Goal: Information Seeking & Learning: Learn about a topic

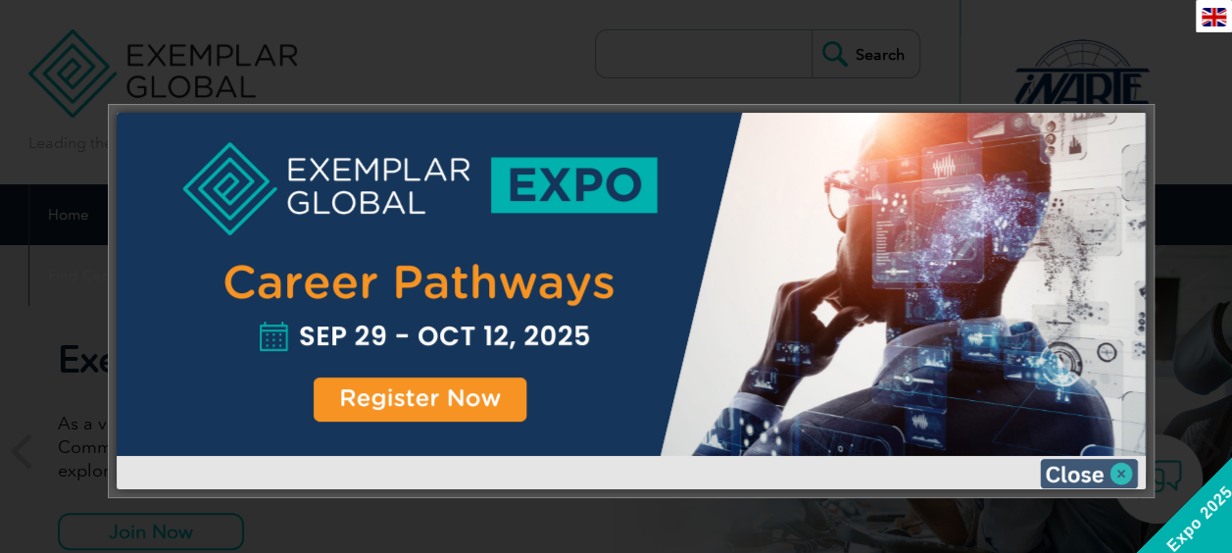
click at [1076, 468] on img at bounding box center [1089, 473] width 98 height 29
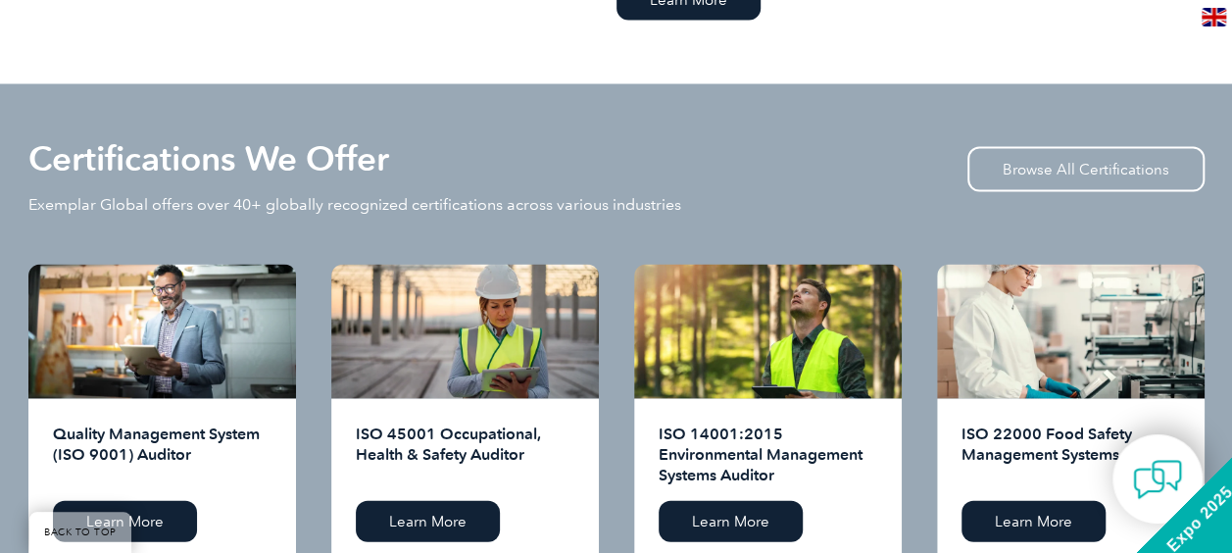
scroll to position [1960, 0]
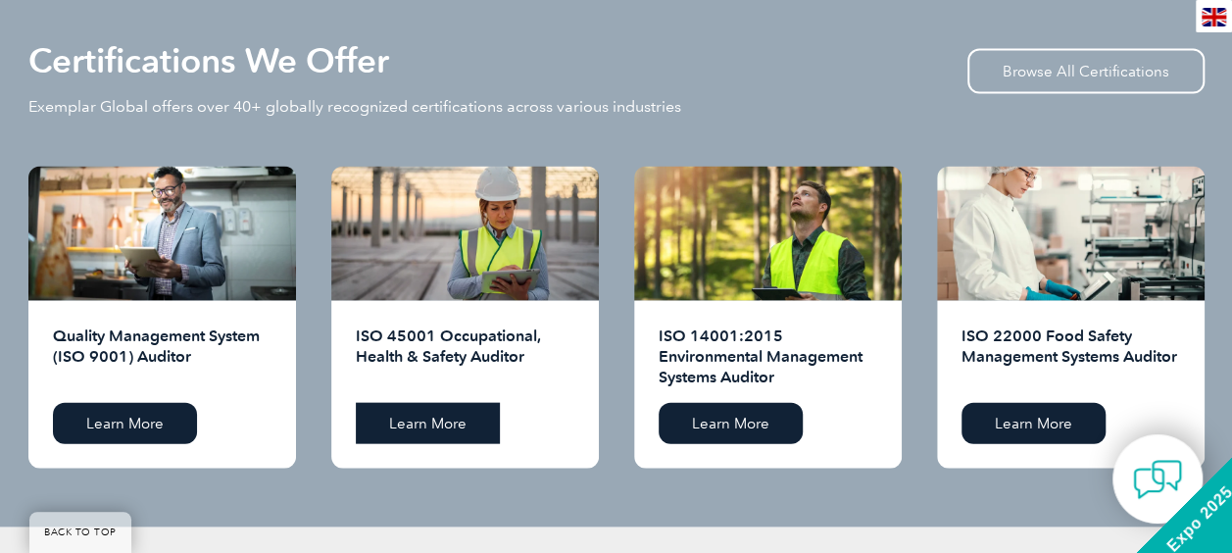
click at [422, 429] on link "Learn More" at bounding box center [428, 423] width 144 height 41
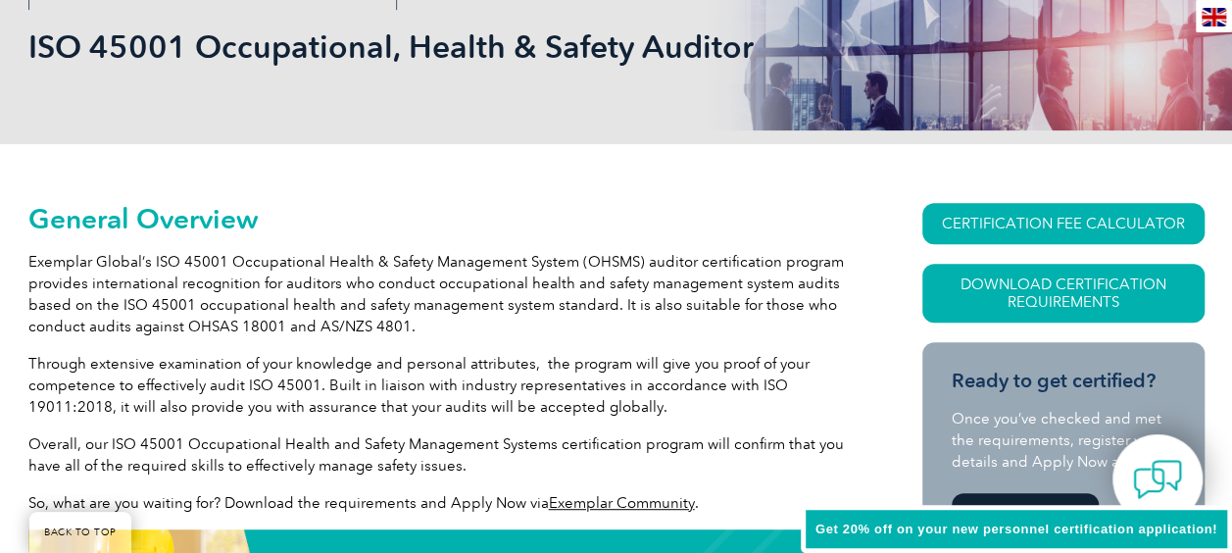
scroll to position [392, 0]
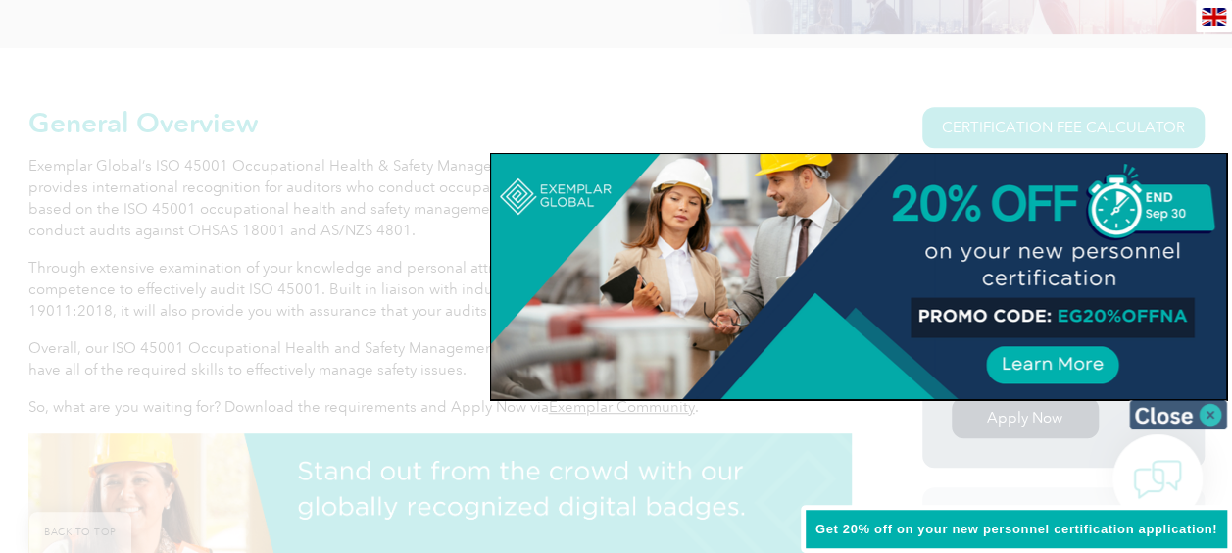
click at [1202, 421] on img at bounding box center [1178, 414] width 98 height 29
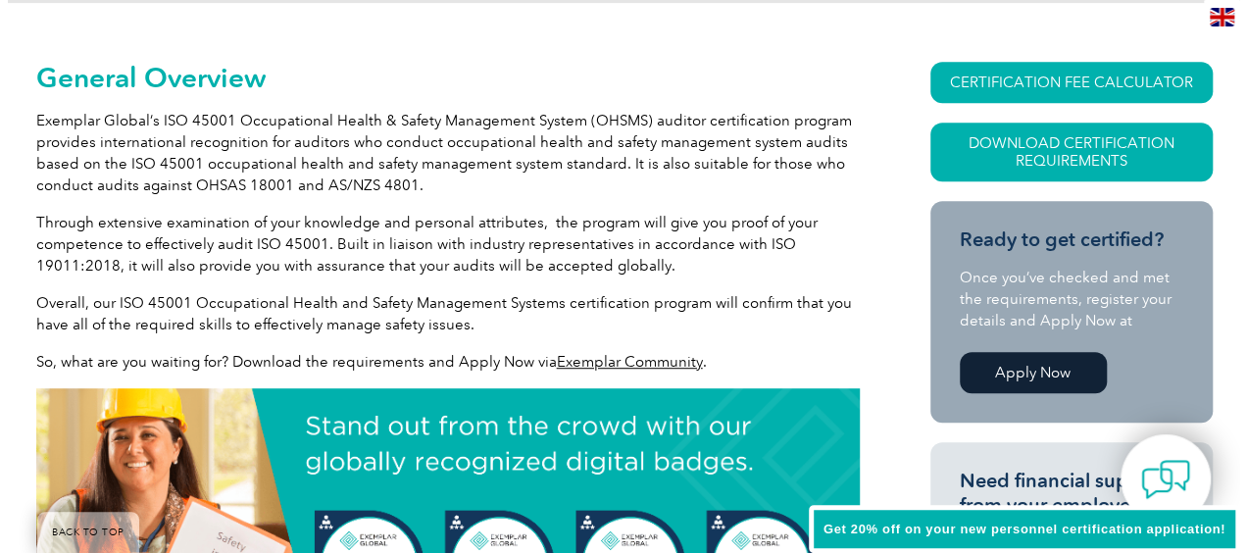
scroll to position [339, 0]
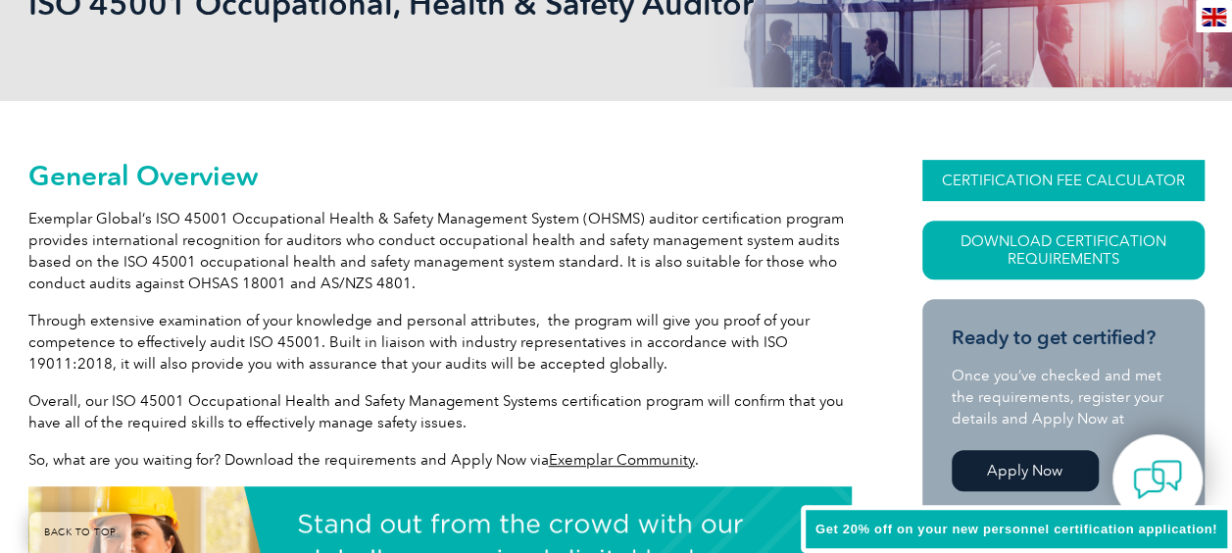
click at [1058, 188] on link "CERTIFICATION FEE CALCULATOR" at bounding box center [1063, 180] width 282 height 41
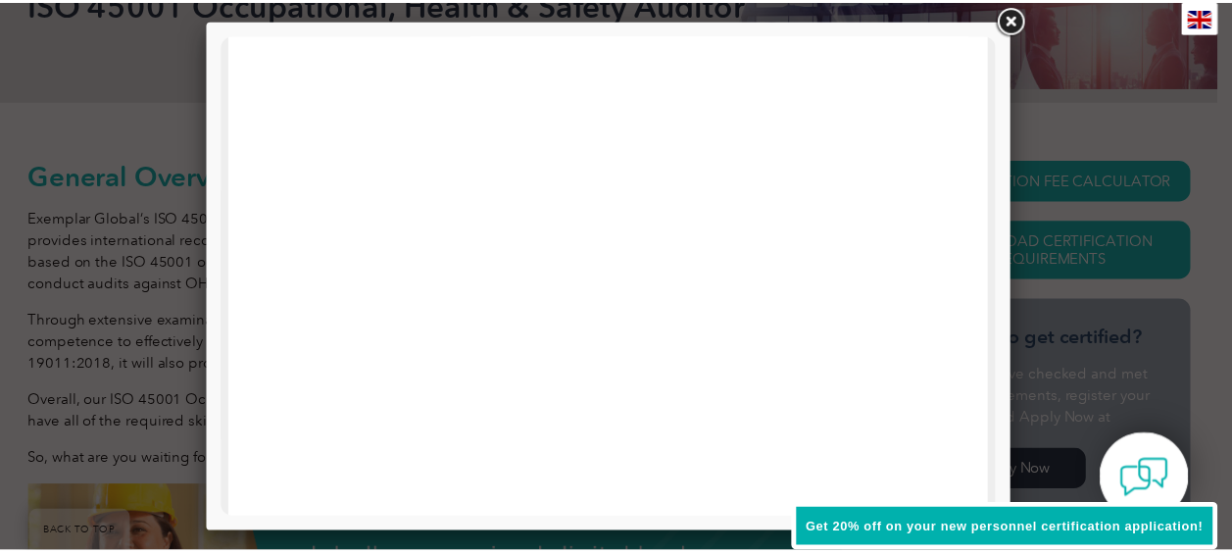
scroll to position [0, 0]
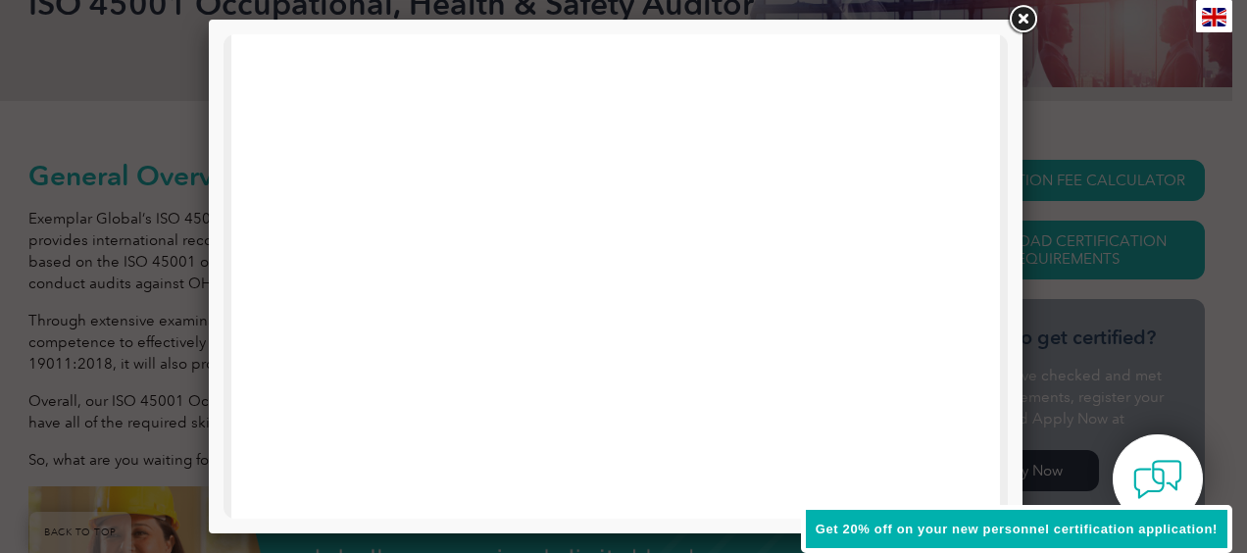
click at [1023, 14] on link at bounding box center [1022, 19] width 35 height 35
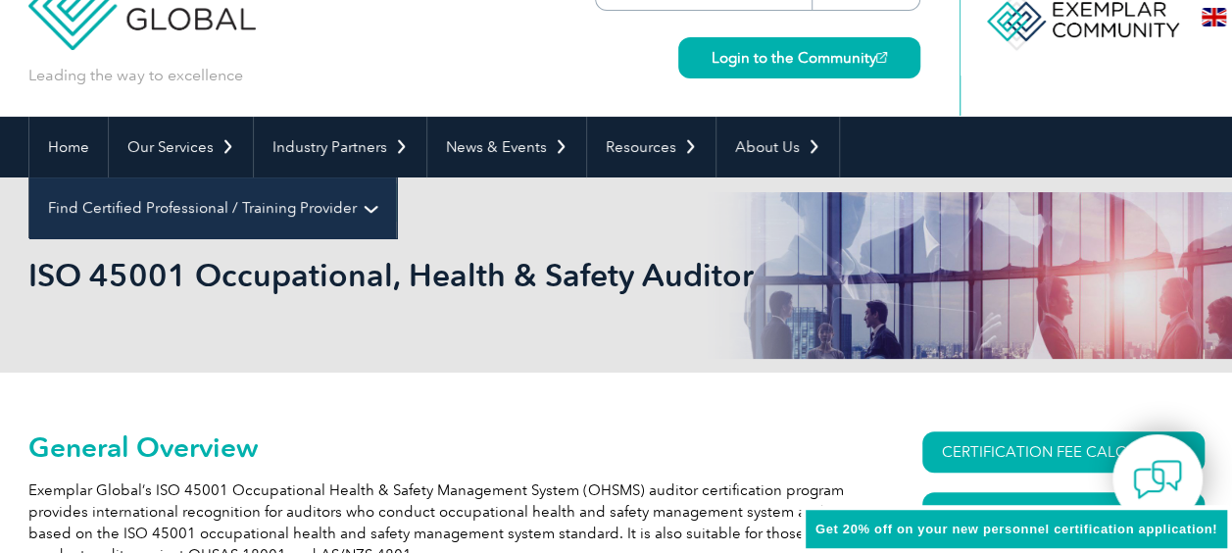
scroll to position [98, 0]
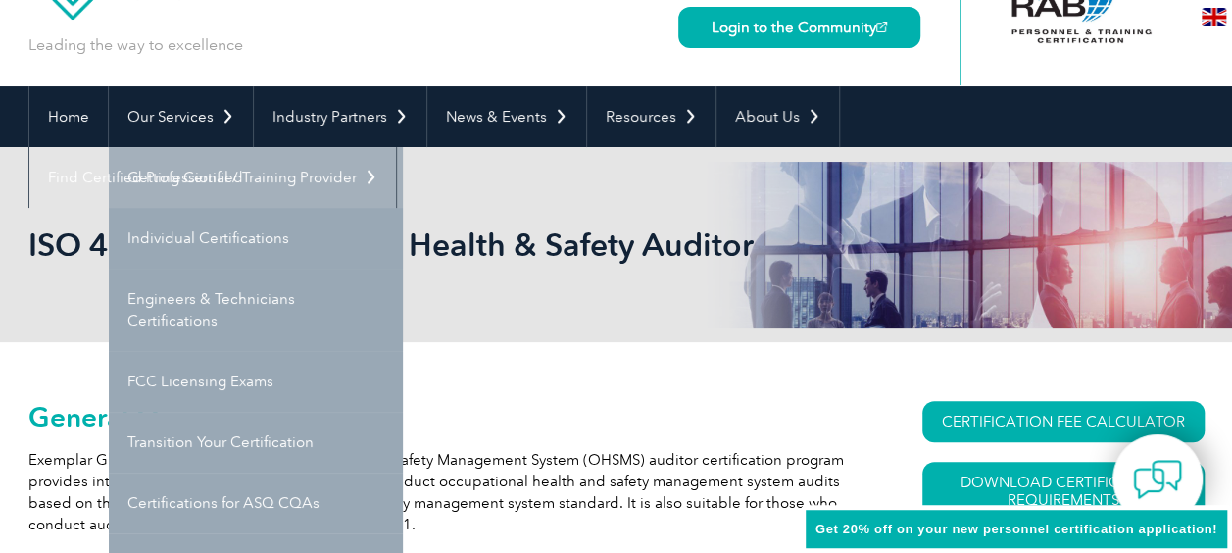
click at [244, 179] on link "Getting Certified" at bounding box center [256, 177] width 294 height 61
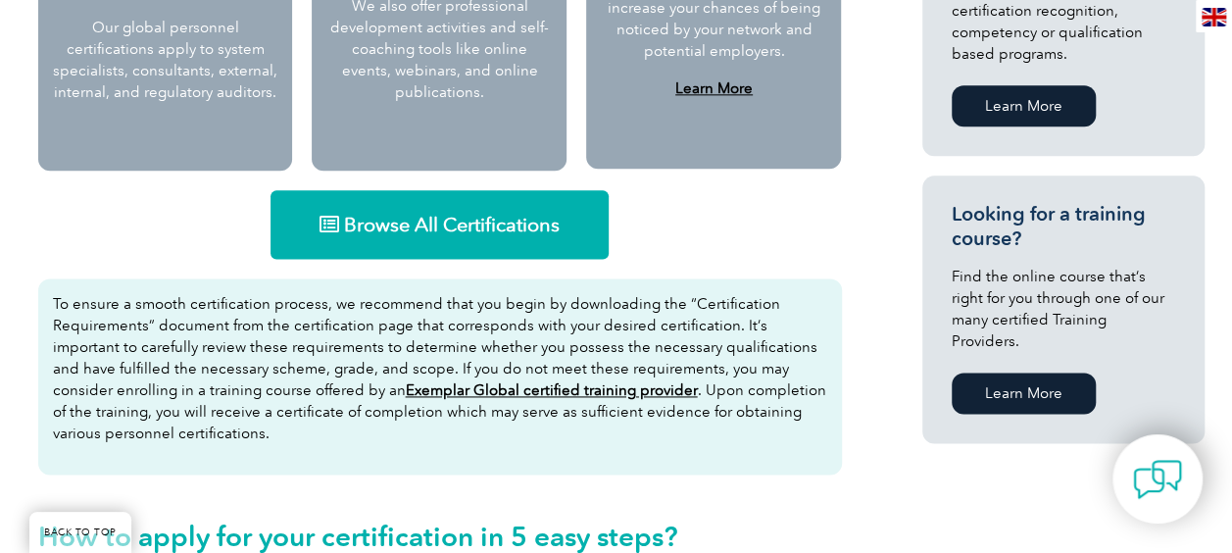
scroll to position [1176, 0]
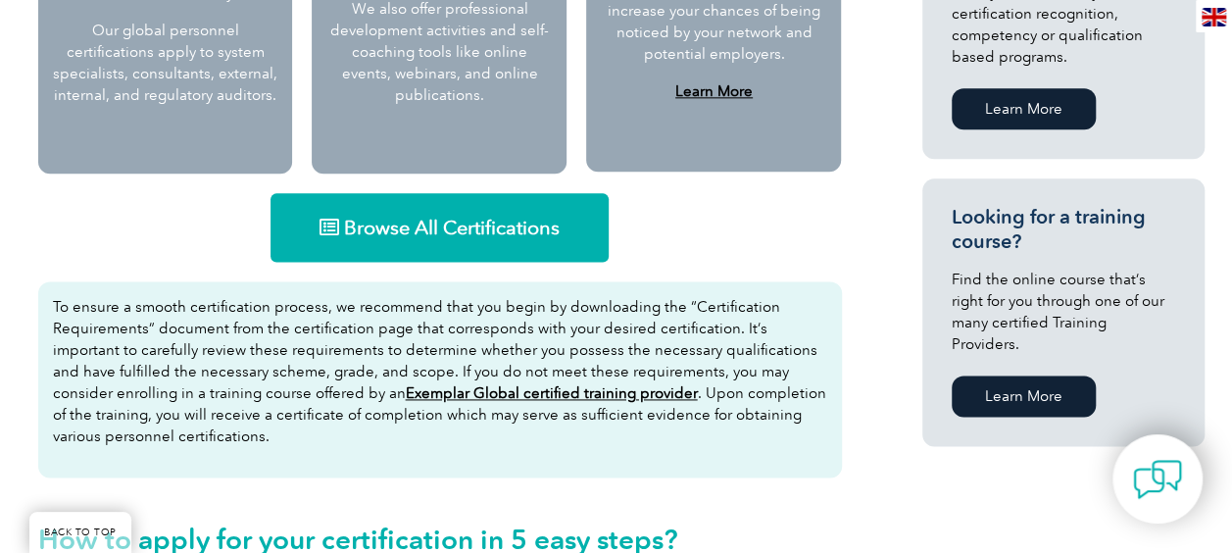
click at [441, 241] on link "Browse All Certifications" at bounding box center [440, 227] width 338 height 69
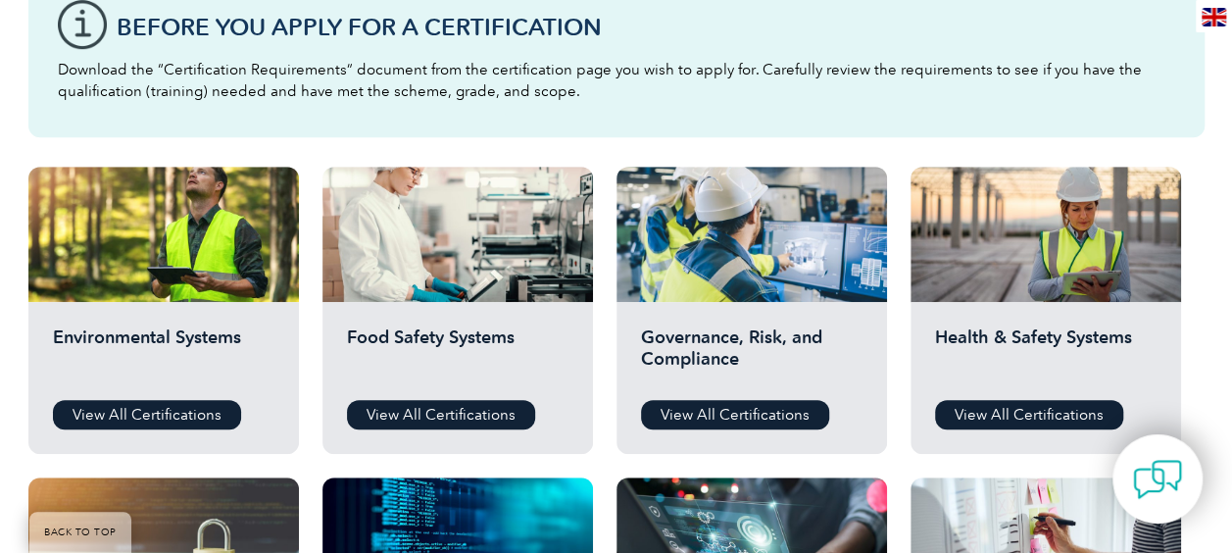
scroll to position [607, 0]
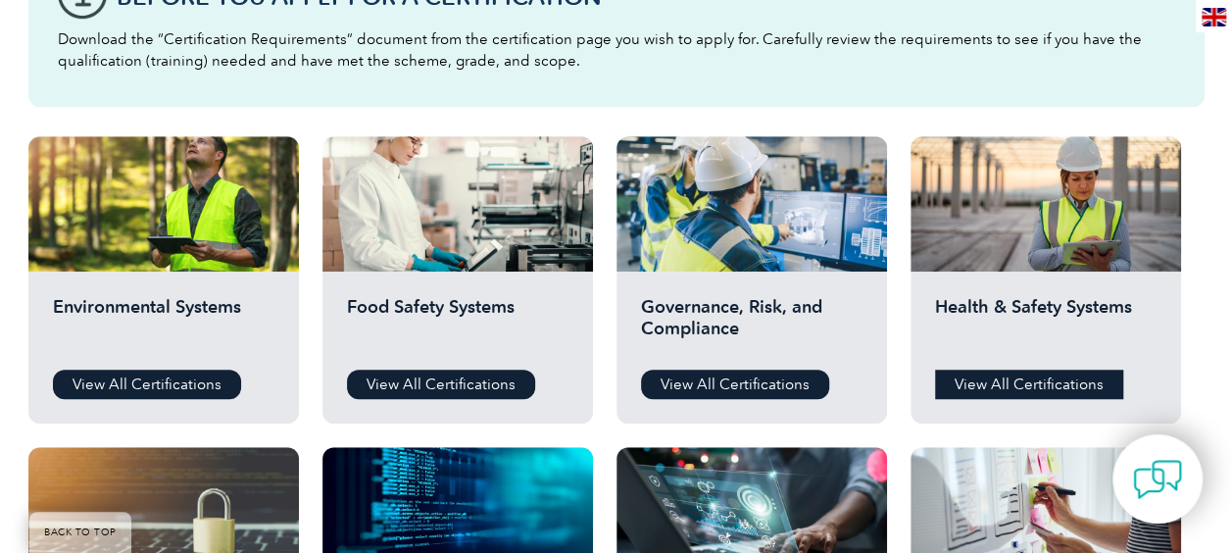
click at [1023, 392] on link "View All Certifications" at bounding box center [1029, 384] width 188 height 29
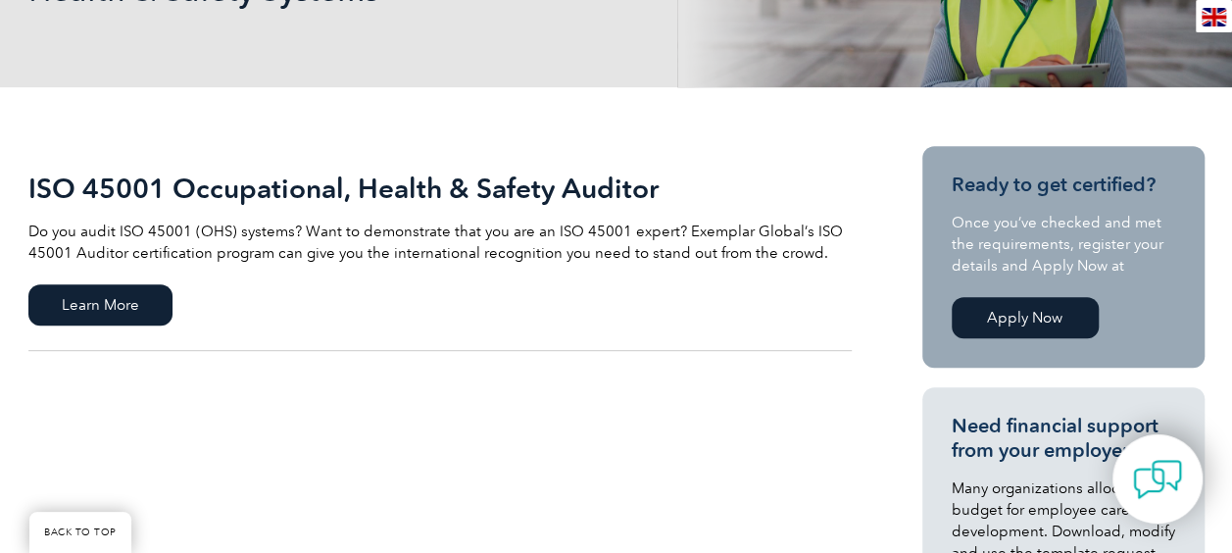
scroll to position [349, 0]
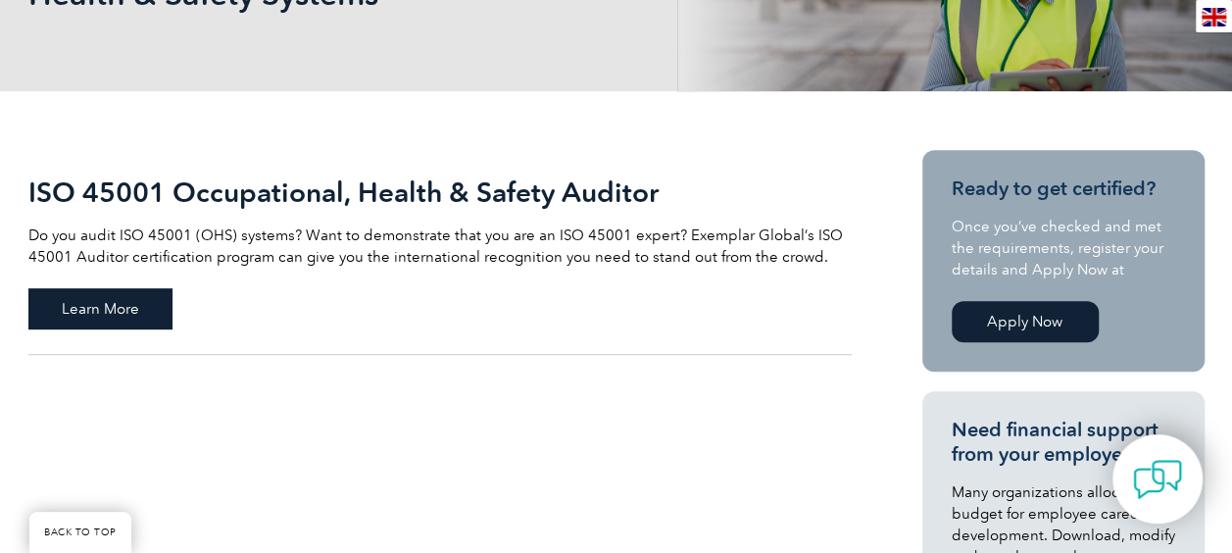
click at [144, 303] on span "Learn More" at bounding box center [100, 308] width 144 height 41
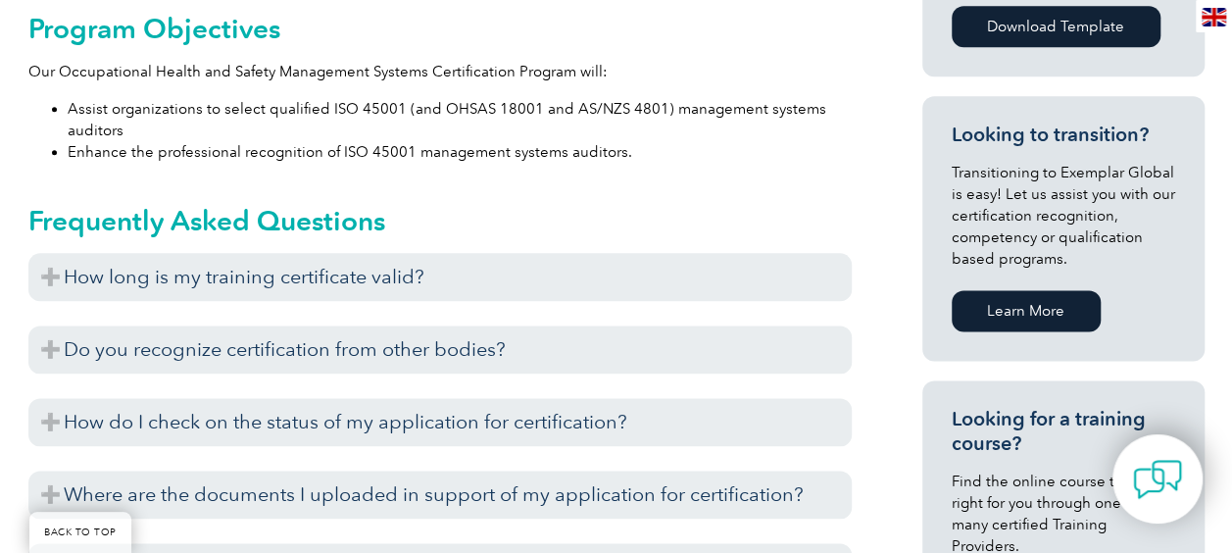
scroll to position [1144, 0]
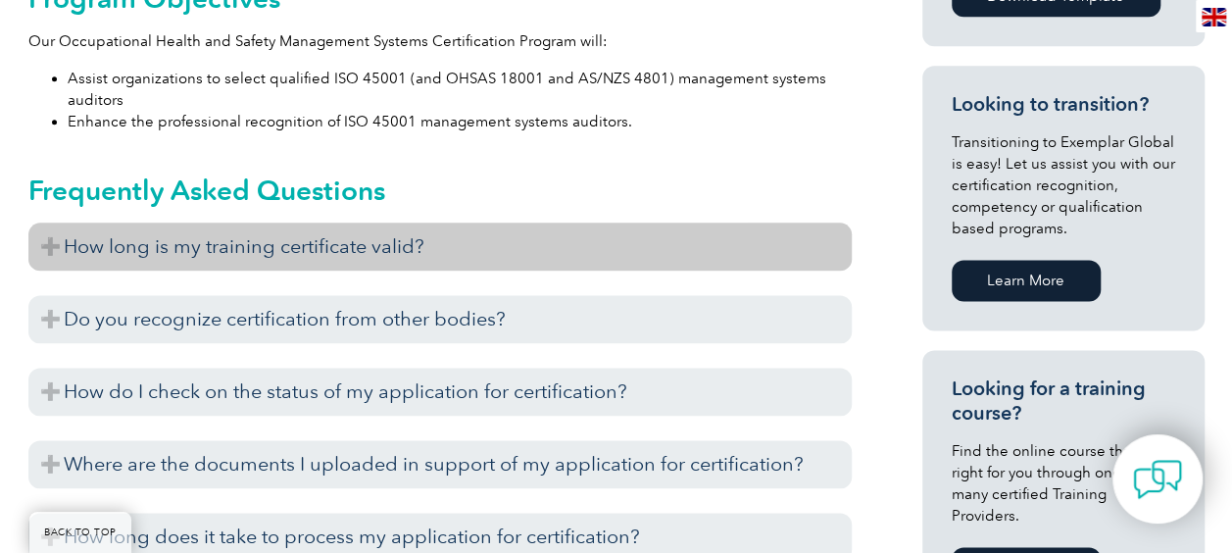
click at [335, 250] on h3 "How long is my training certificate valid?" at bounding box center [439, 247] width 823 height 48
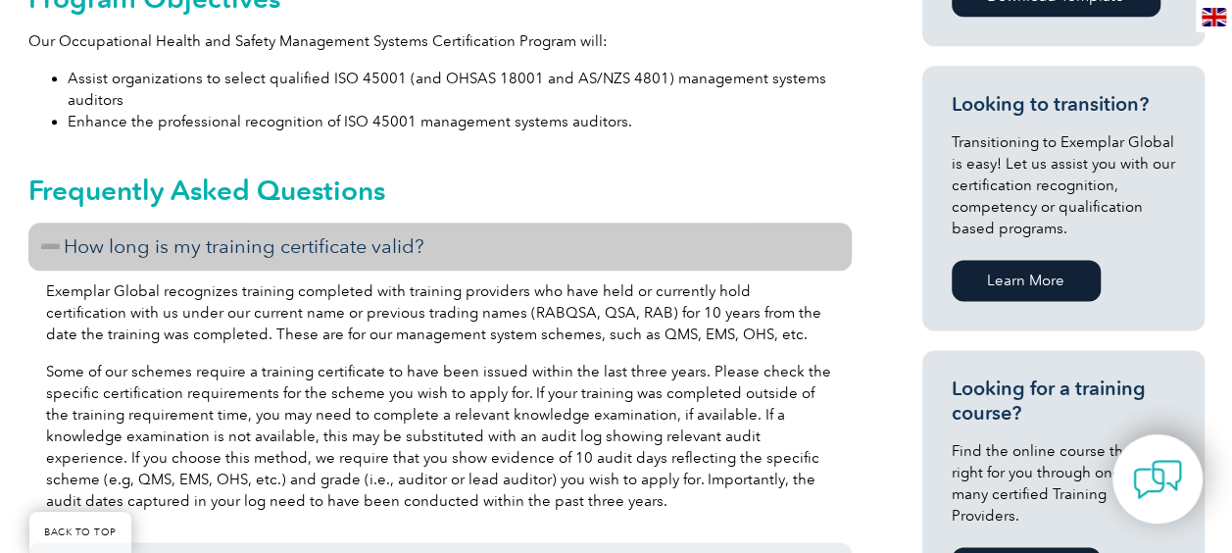
scroll to position [1242, 0]
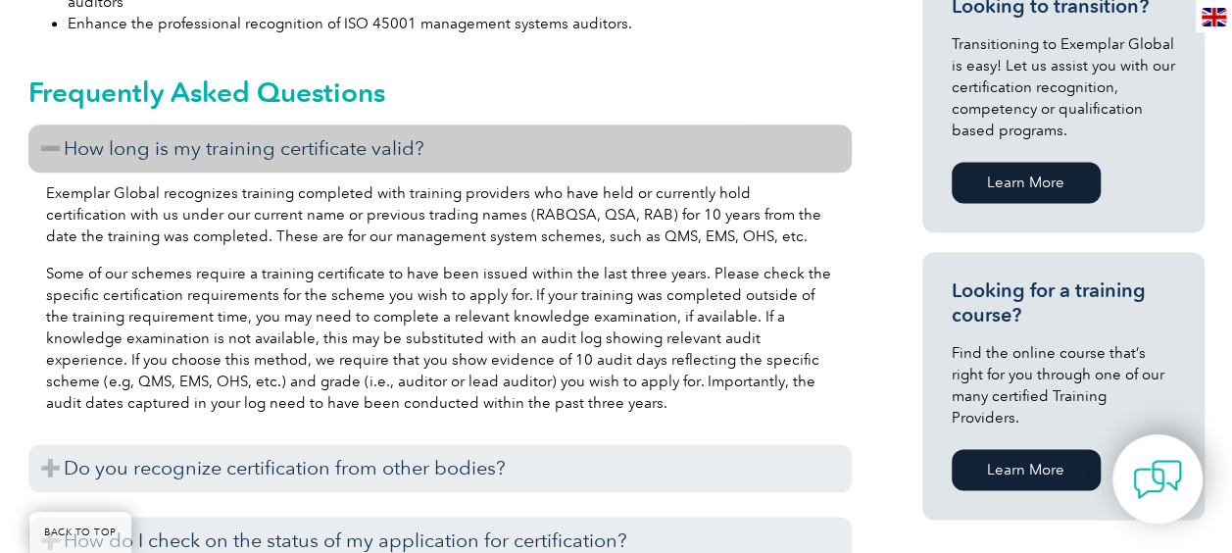
click at [335, 154] on h3 "How long is my training certificate valid?" at bounding box center [439, 148] width 823 height 48
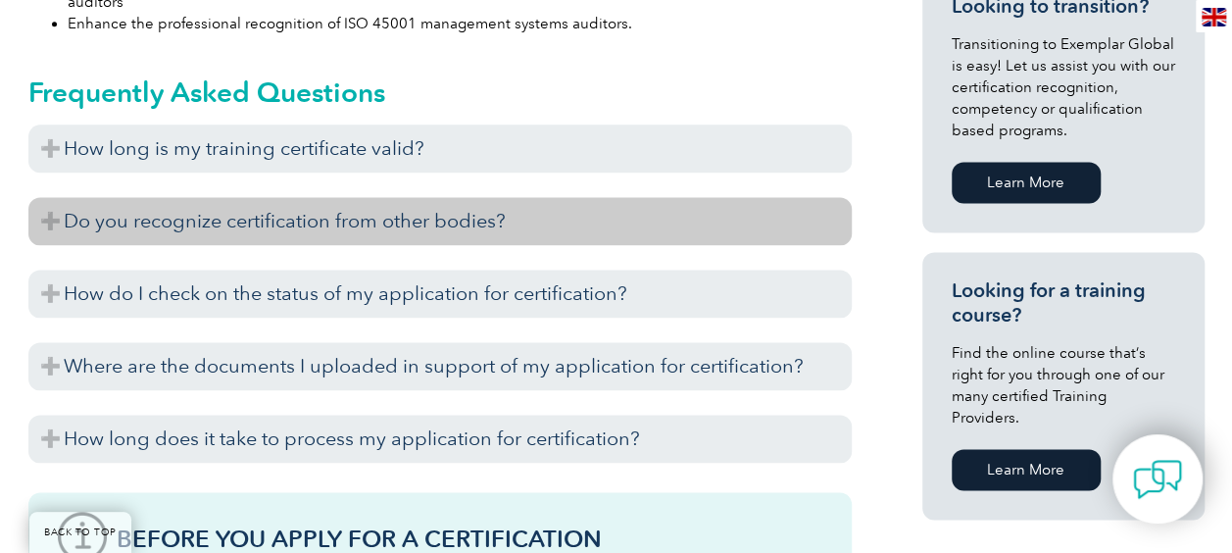
click at [327, 223] on h3 "Do you recognize certification from other bodies?" at bounding box center [439, 221] width 823 height 48
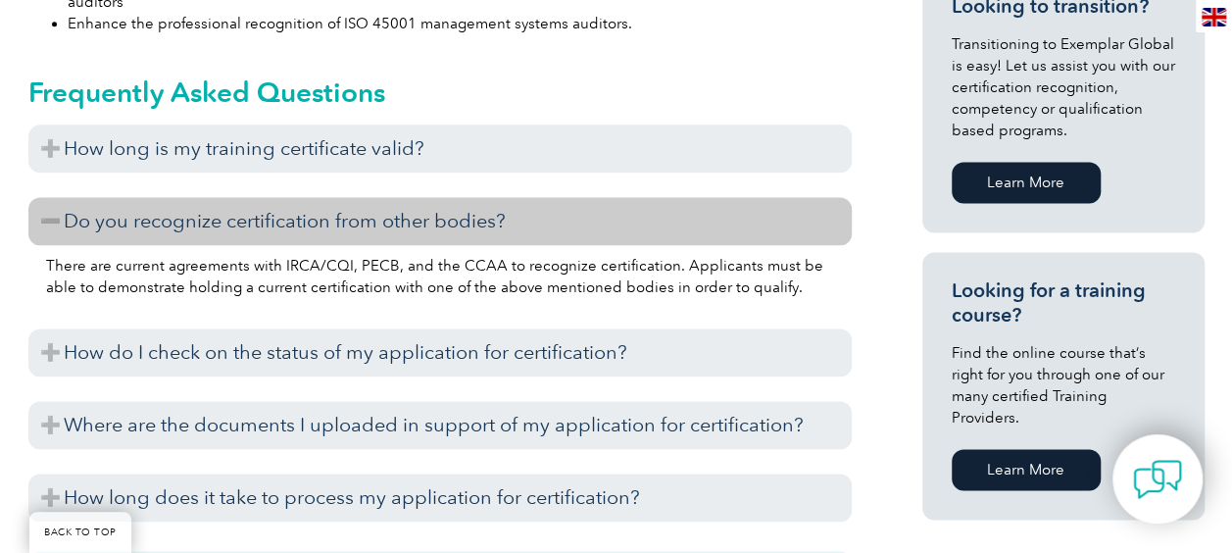
click at [334, 222] on h3 "Do you recognize certification from other bodies?" at bounding box center [439, 221] width 823 height 48
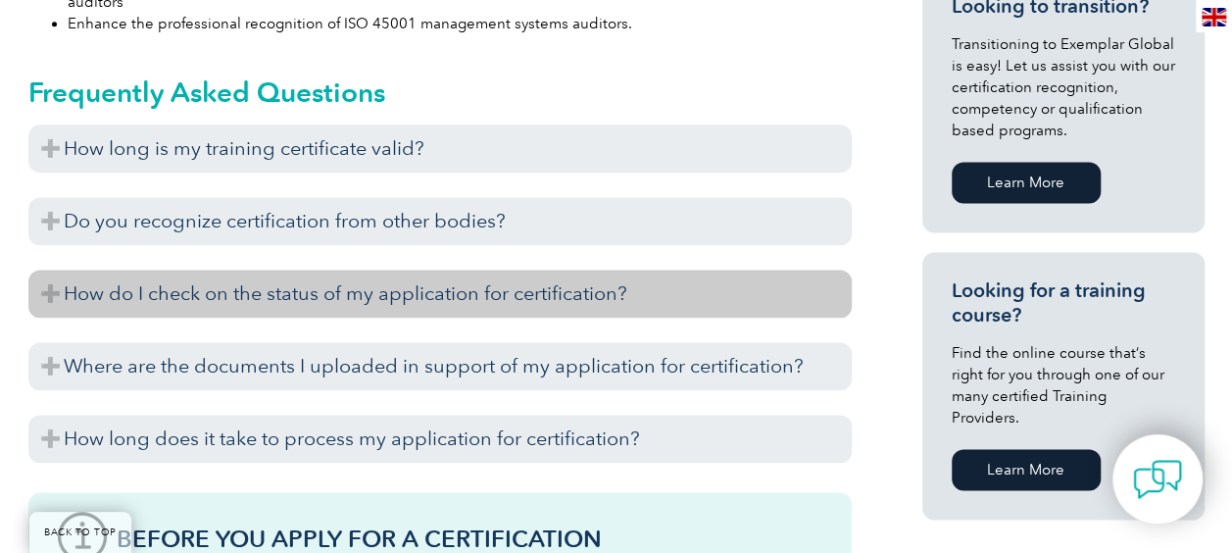
click at [331, 306] on h3 "How do I check on the status of my application for certification?" at bounding box center [439, 294] width 823 height 48
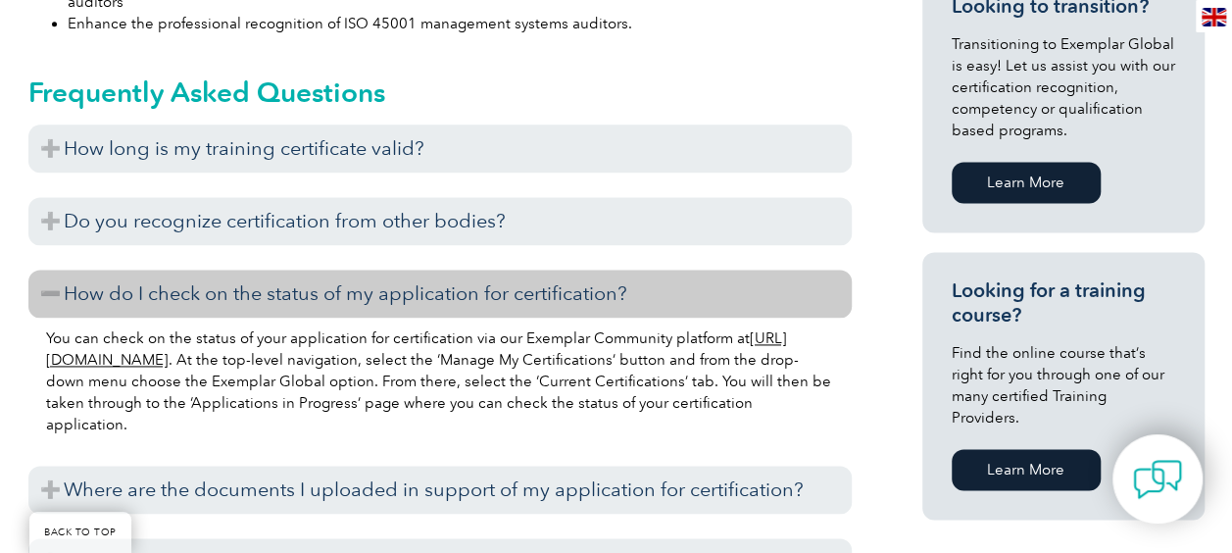
click at [329, 305] on h3 "How do I check on the status of my application for certification?" at bounding box center [439, 294] width 823 height 48
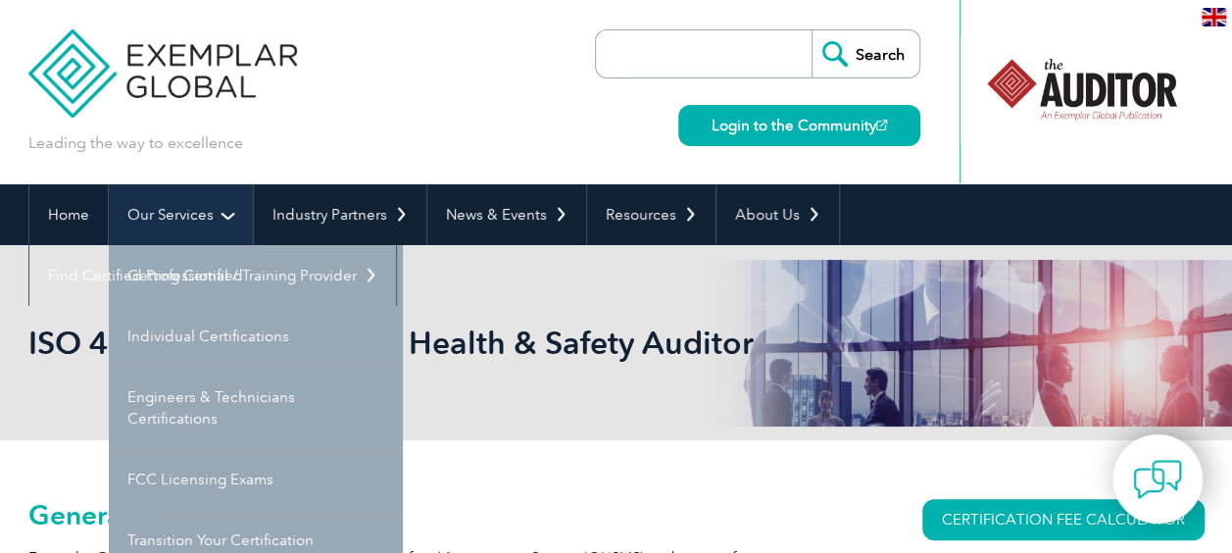
scroll to position [98, 0]
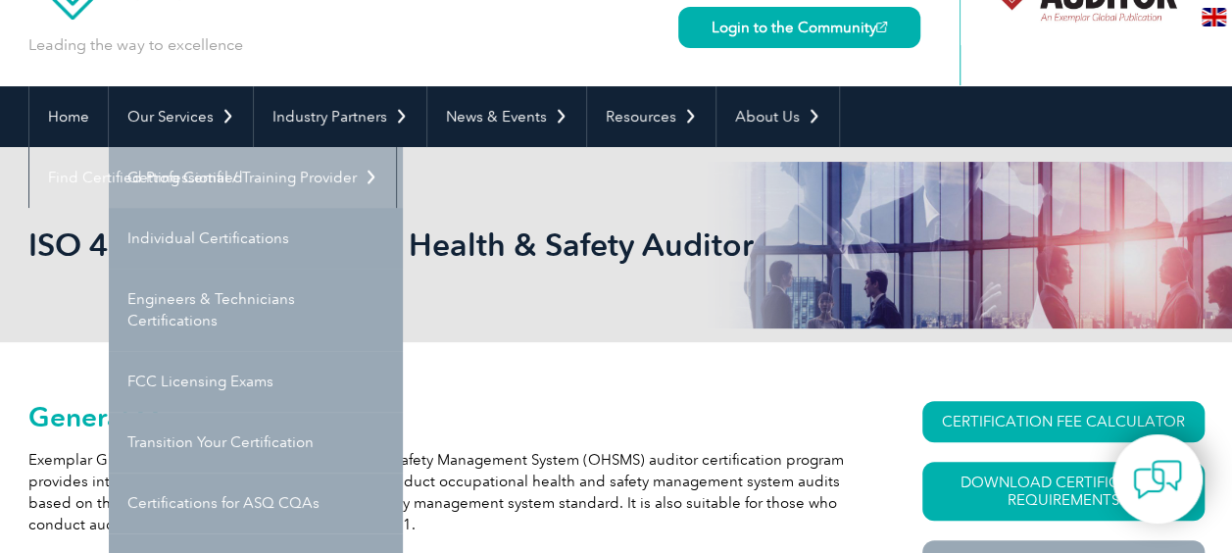
click at [191, 196] on link "Getting Certified" at bounding box center [256, 177] width 294 height 61
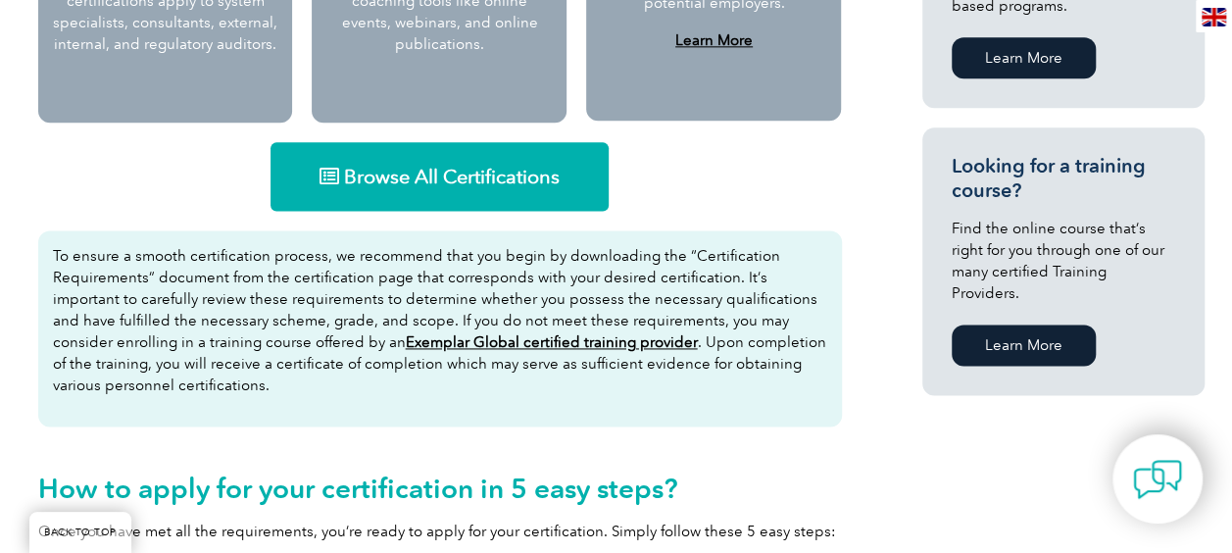
scroll to position [1176, 0]
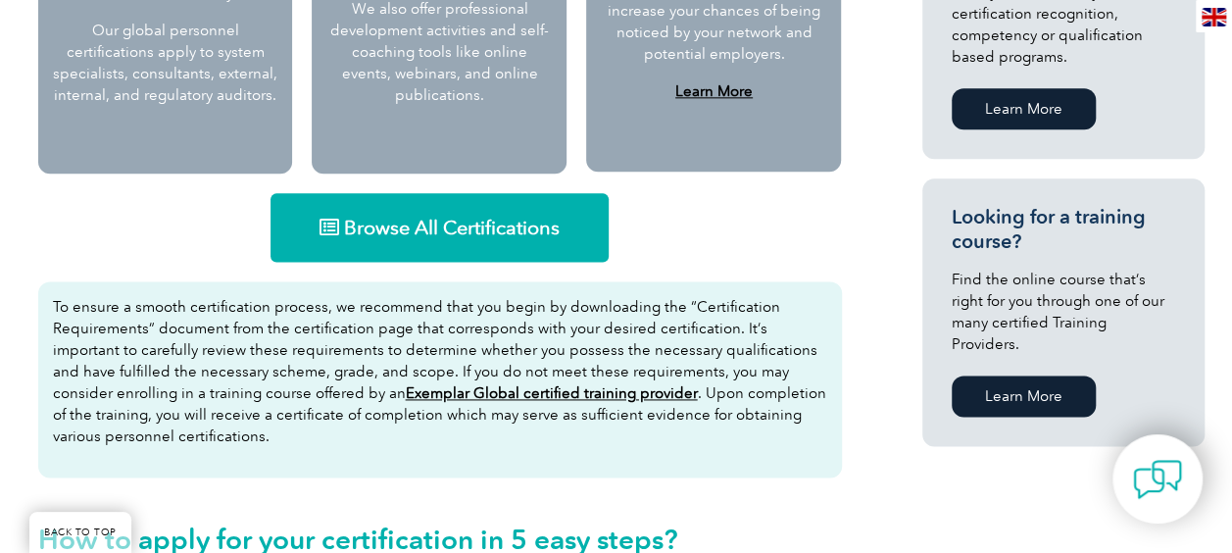
click at [496, 243] on link "Browse All Certifications" at bounding box center [440, 227] width 338 height 69
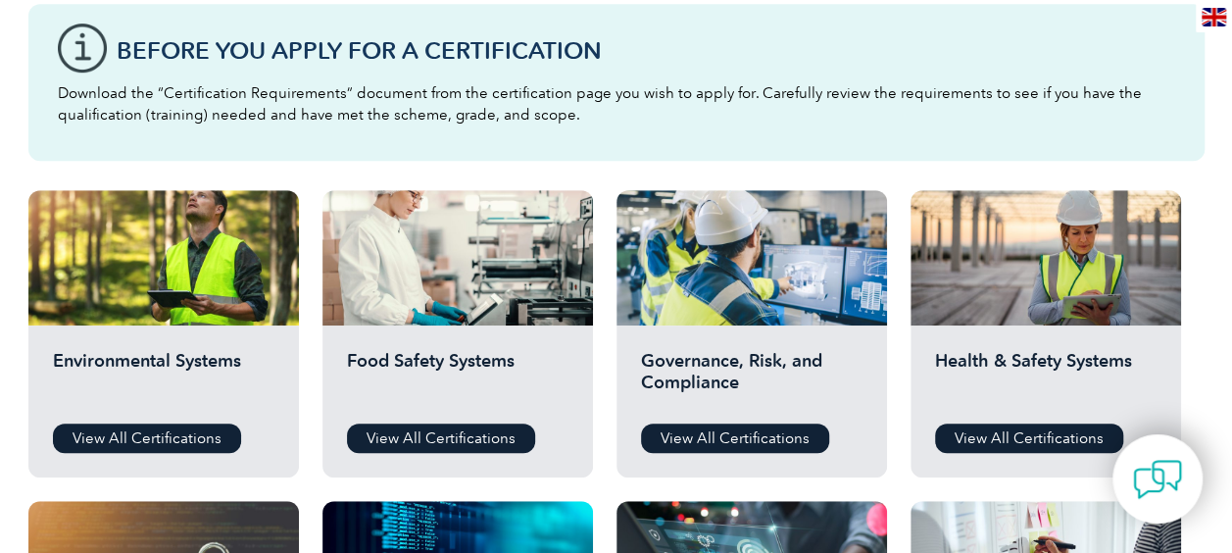
scroll to position [588, 0]
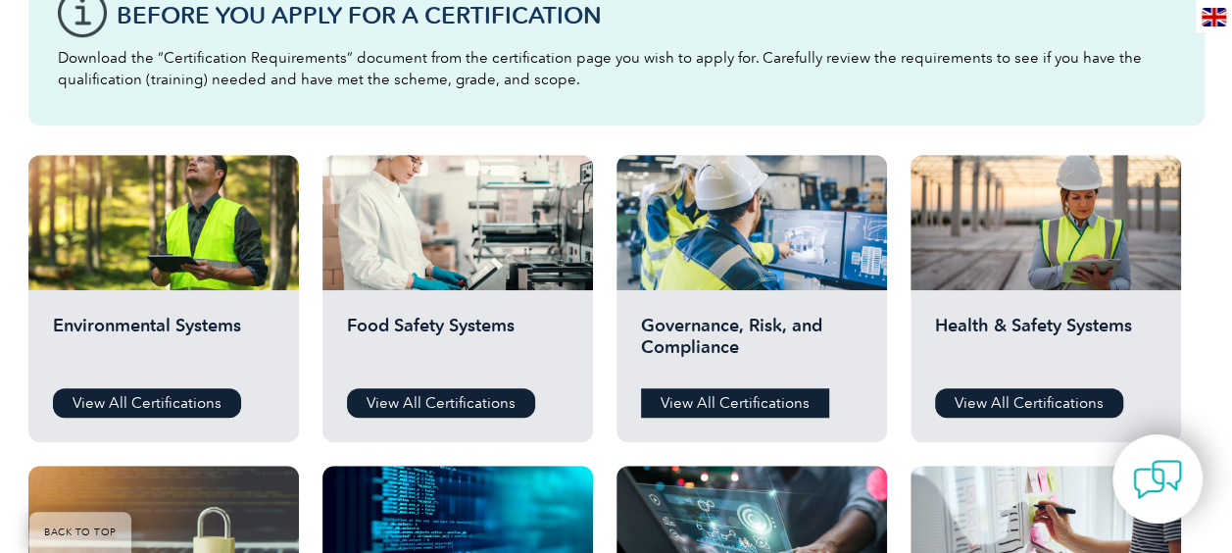
click at [698, 397] on link "View All Certifications" at bounding box center [735, 402] width 188 height 29
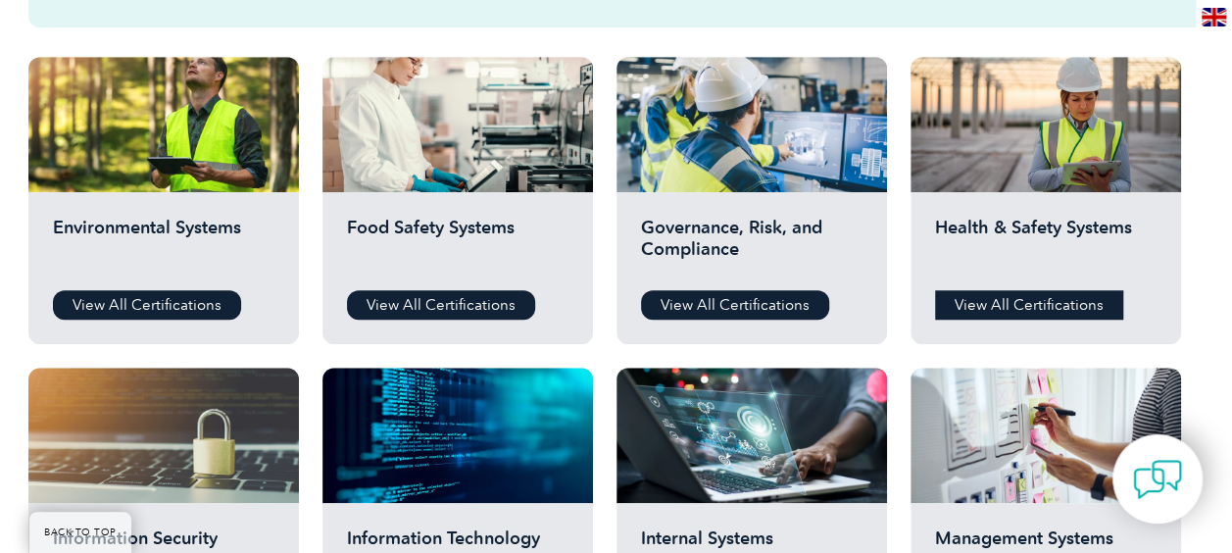
click at [1049, 302] on link "View All Certifications" at bounding box center [1029, 304] width 188 height 29
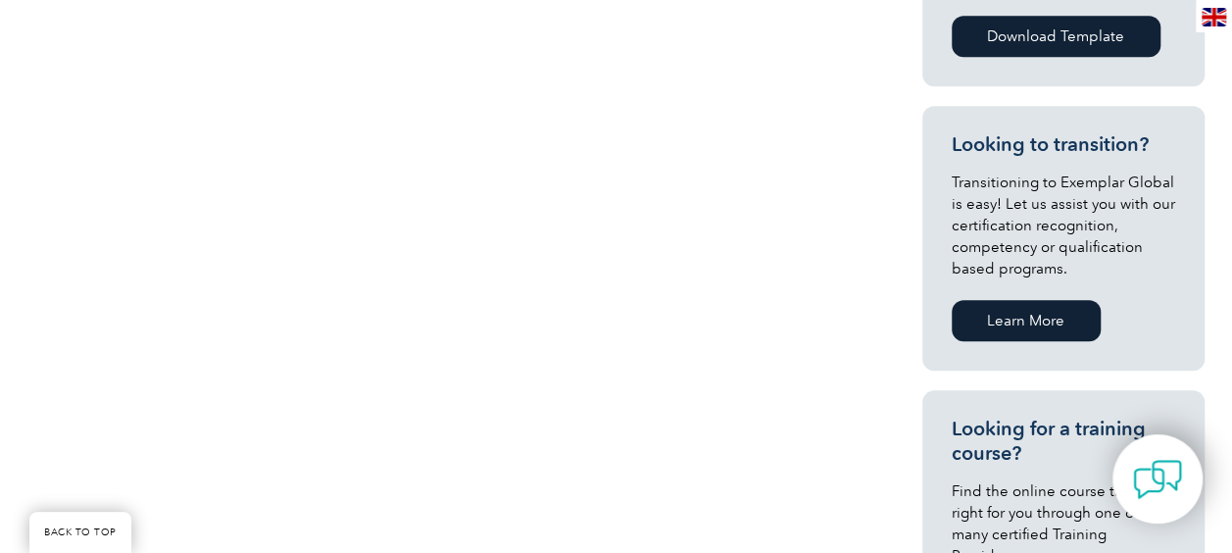
scroll to position [1078, 0]
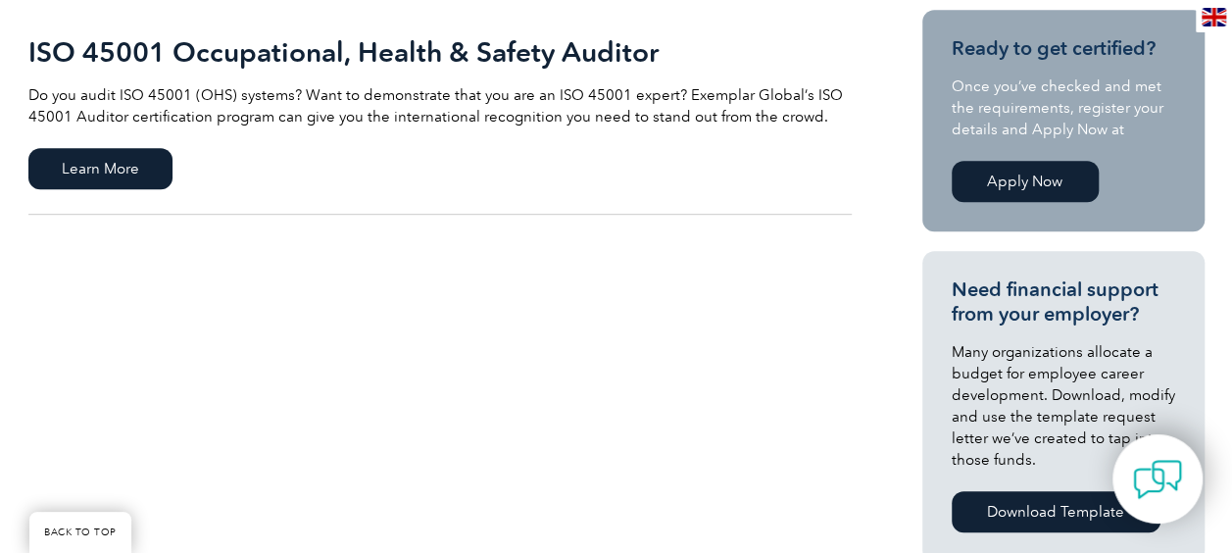
scroll to position [490, 0]
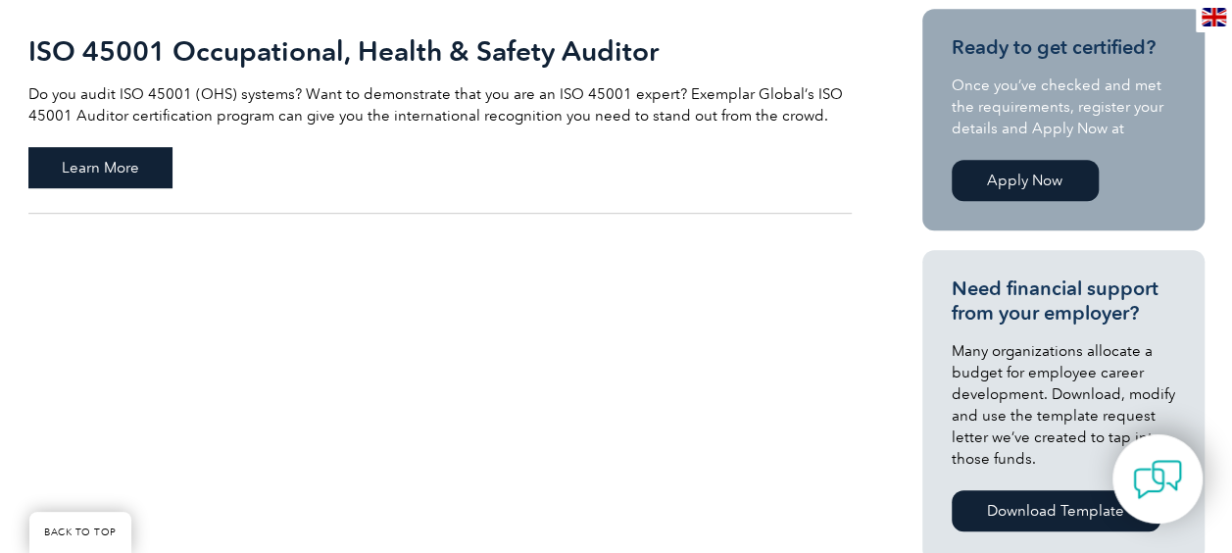
click at [130, 180] on span "Learn More" at bounding box center [100, 167] width 144 height 41
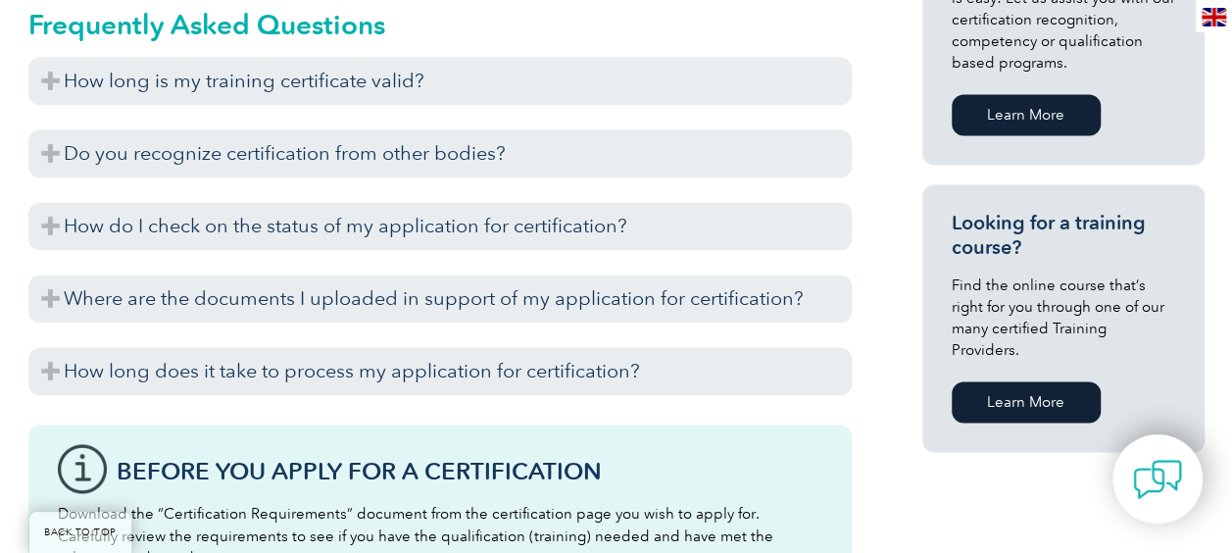
scroll to position [1341, 0]
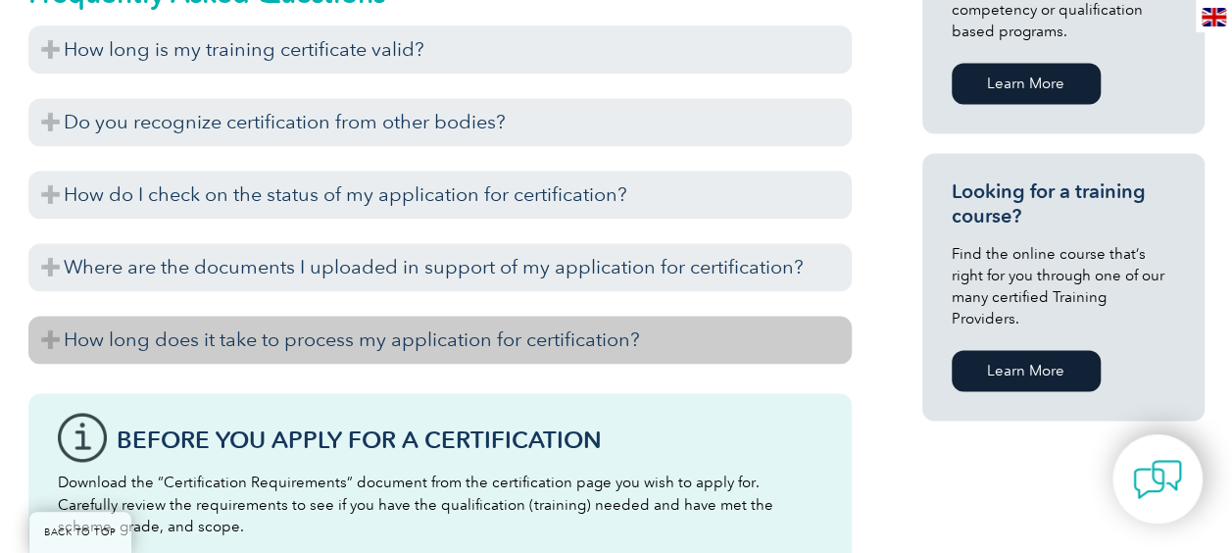
click at [461, 348] on h3 "How long does it take to process my application for certification?" at bounding box center [439, 340] width 823 height 48
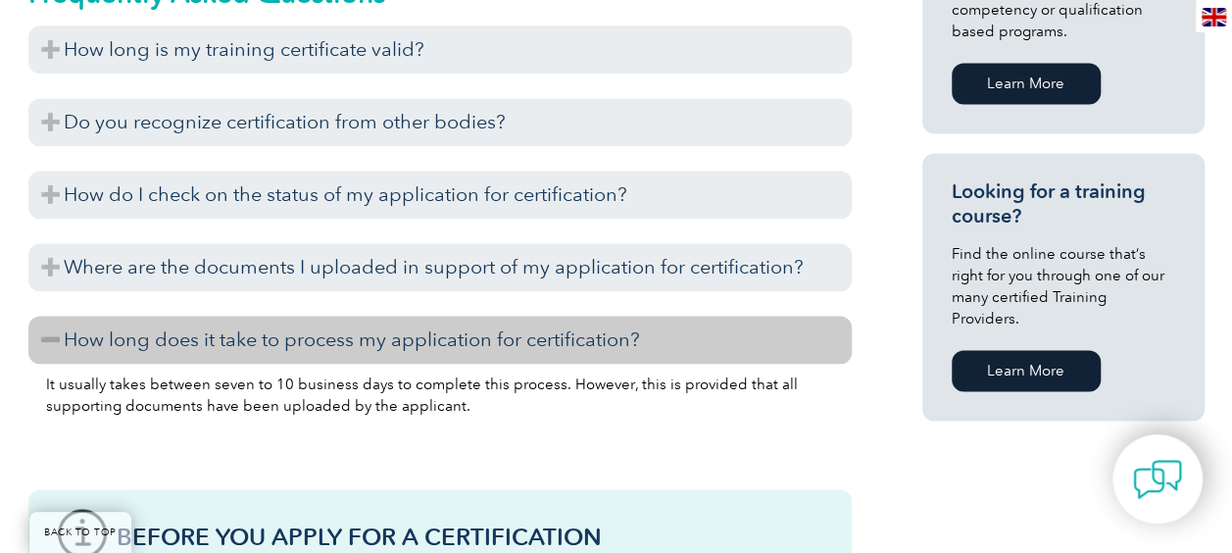
click at [238, 338] on h3 "How long does it take to process my application for certification?" at bounding box center [439, 340] width 823 height 48
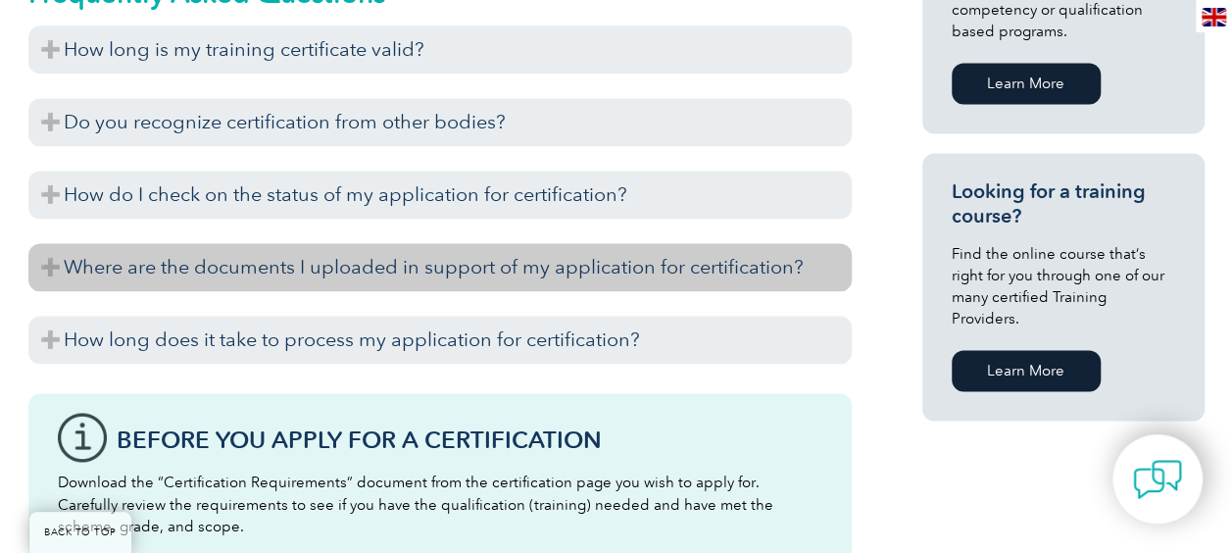
click at [386, 274] on h3 "Where are the documents I uploaded in support of my application for certificati…" at bounding box center [439, 267] width 823 height 48
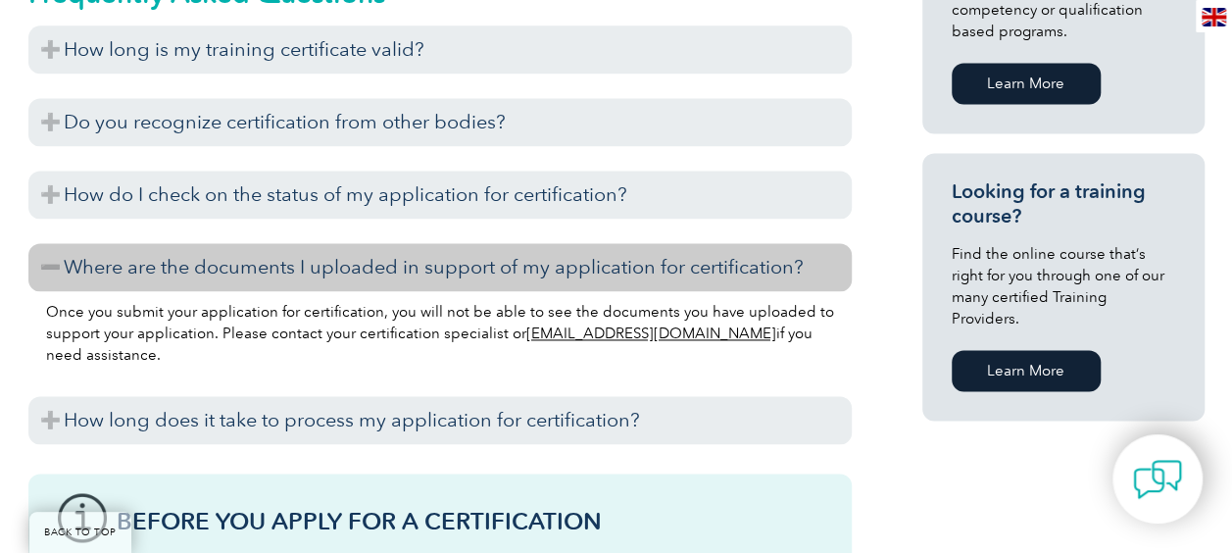
click at [435, 289] on h3 "Where are the documents I uploaded in support of my application for certificati…" at bounding box center [439, 267] width 823 height 48
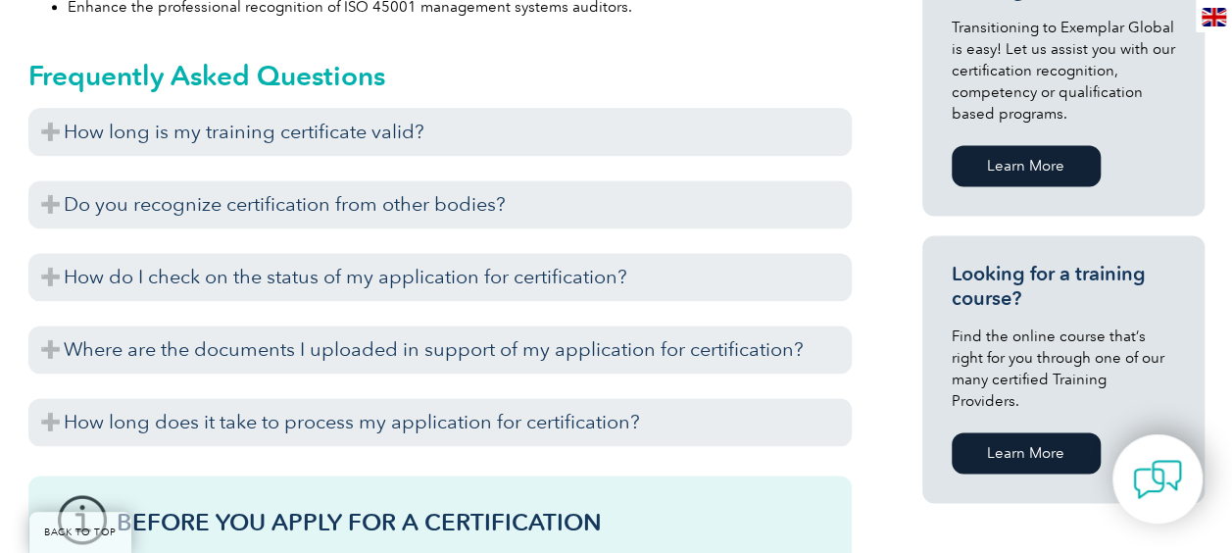
scroll to position [1243, 0]
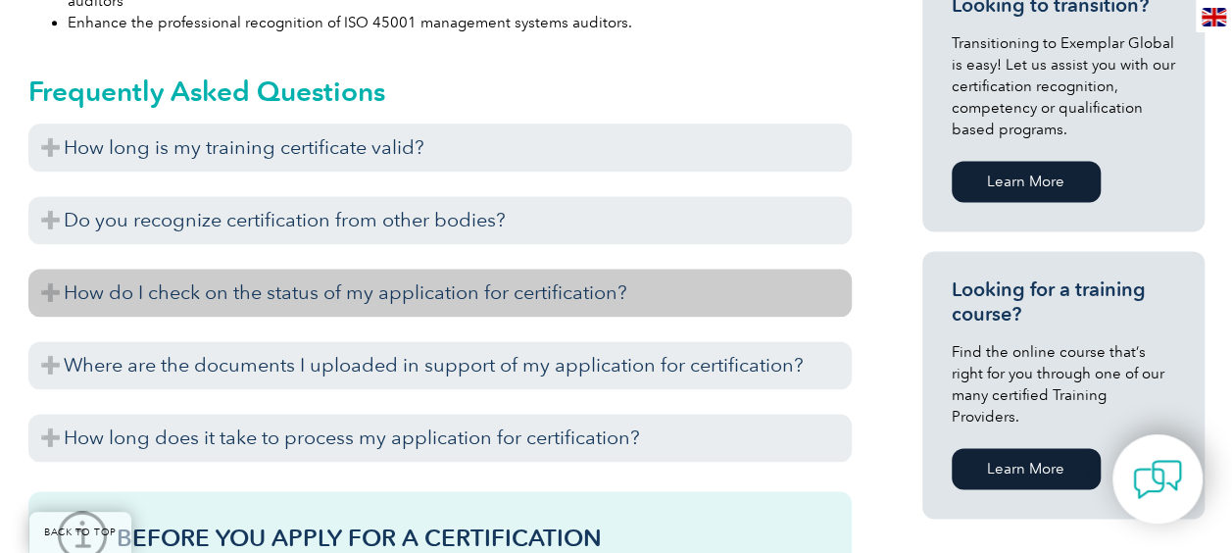
click at [377, 300] on h3 "How do I check on the status of my application for certification?" at bounding box center [439, 293] width 823 height 48
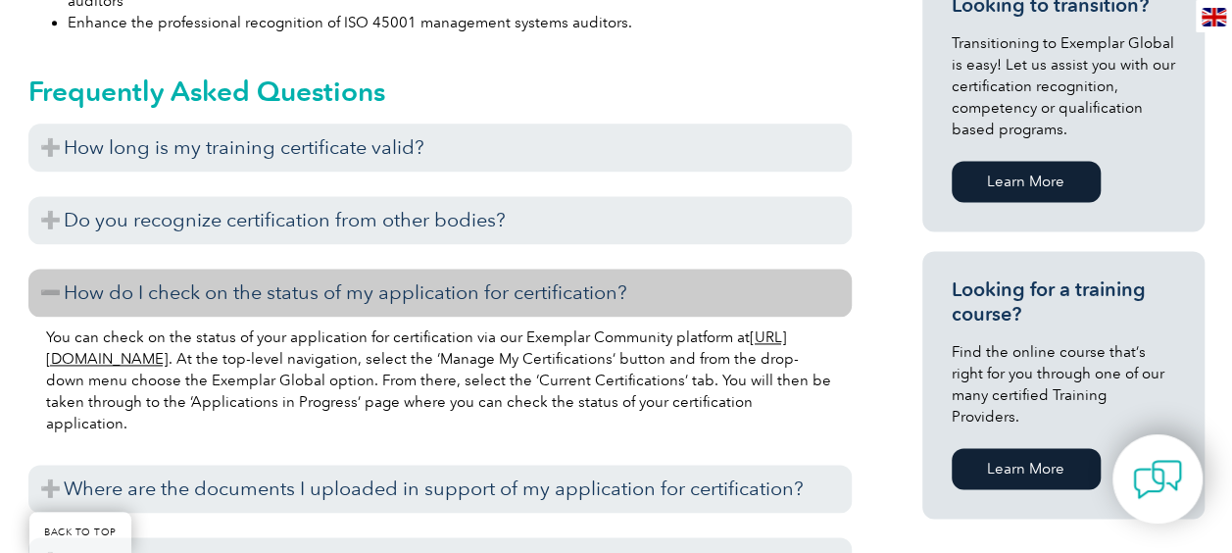
click at [381, 302] on h3 "How do I check on the status of my application for certification?" at bounding box center [439, 293] width 823 height 48
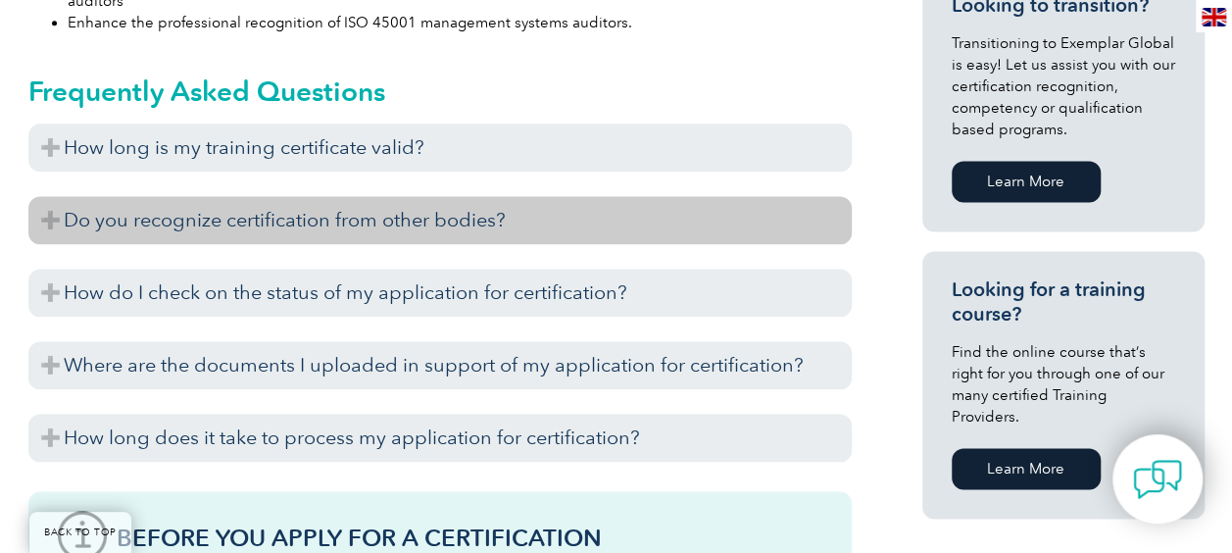
click at [404, 229] on h3 "Do you recognize certification from other bodies?" at bounding box center [439, 220] width 823 height 48
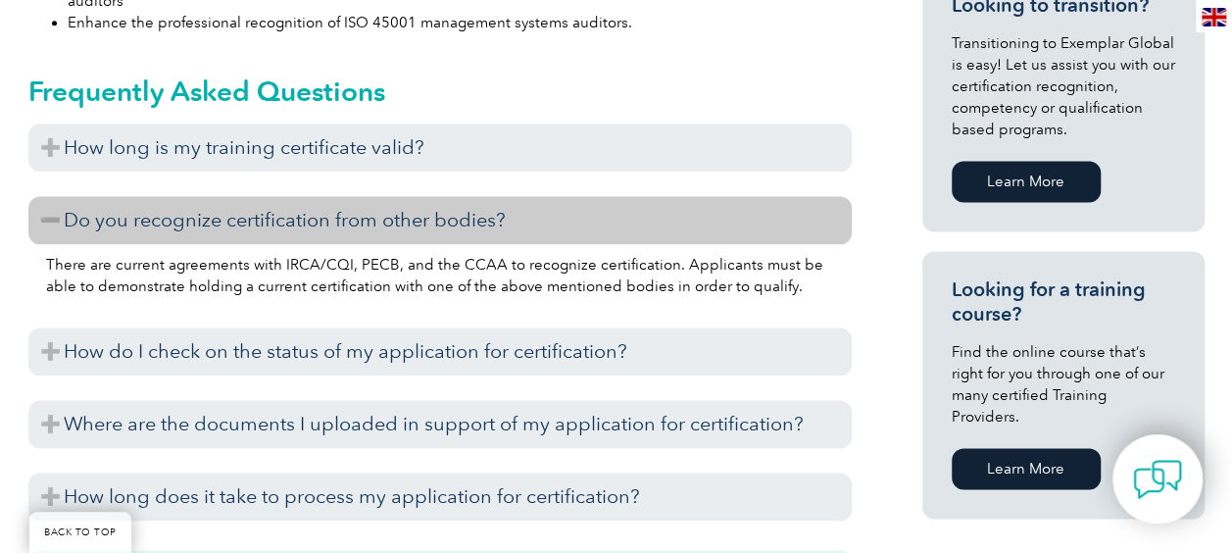
click at [412, 220] on h3 "Do you recognize certification from other bodies?" at bounding box center [439, 220] width 823 height 48
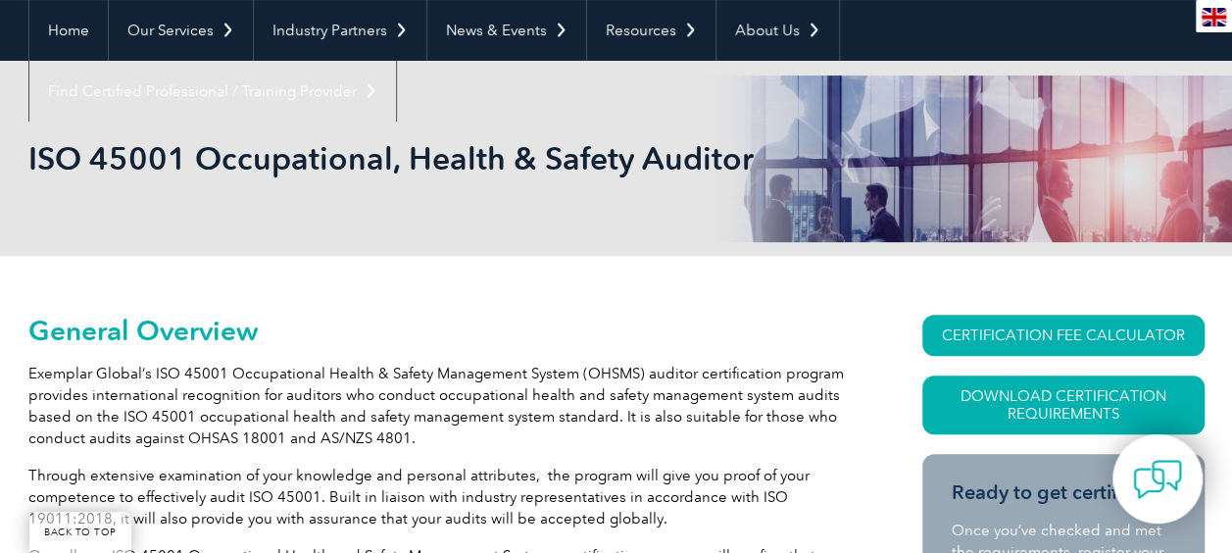
scroll to position [263, 0]
